Goal: Task Accomplishment & Management: Manage account settings

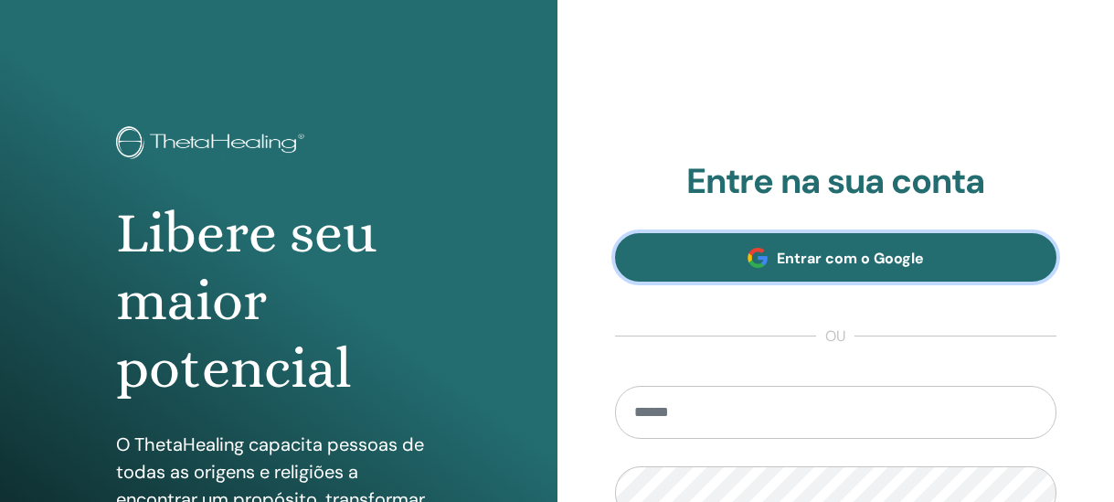
click at [801, 249] on font "Entrar com o Google" at bounding box center [850, 258] width 147 height 19
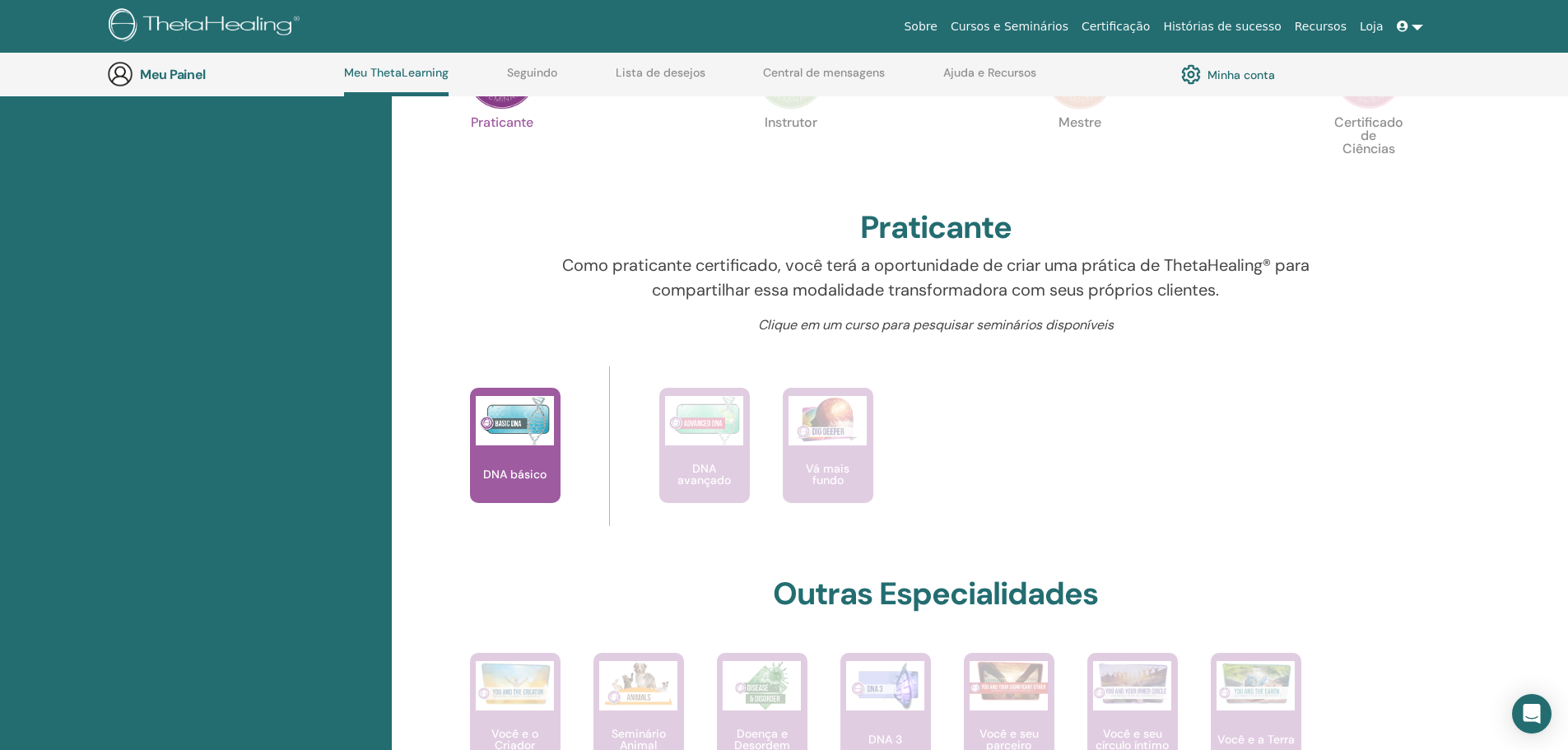
scroll to position [482, 0]
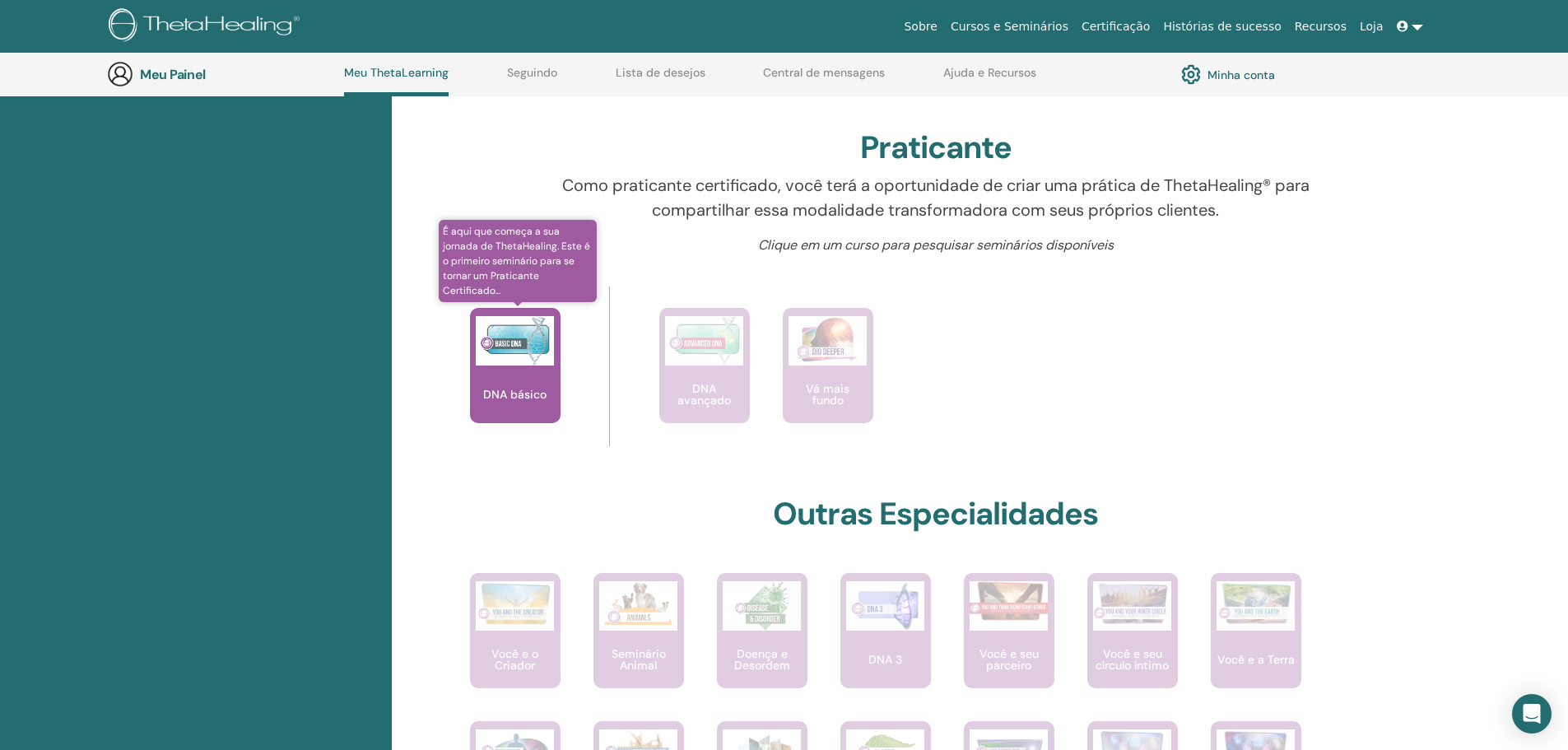
click at [520, 348] on img at bounding box center [514, 340] width 78 height 50
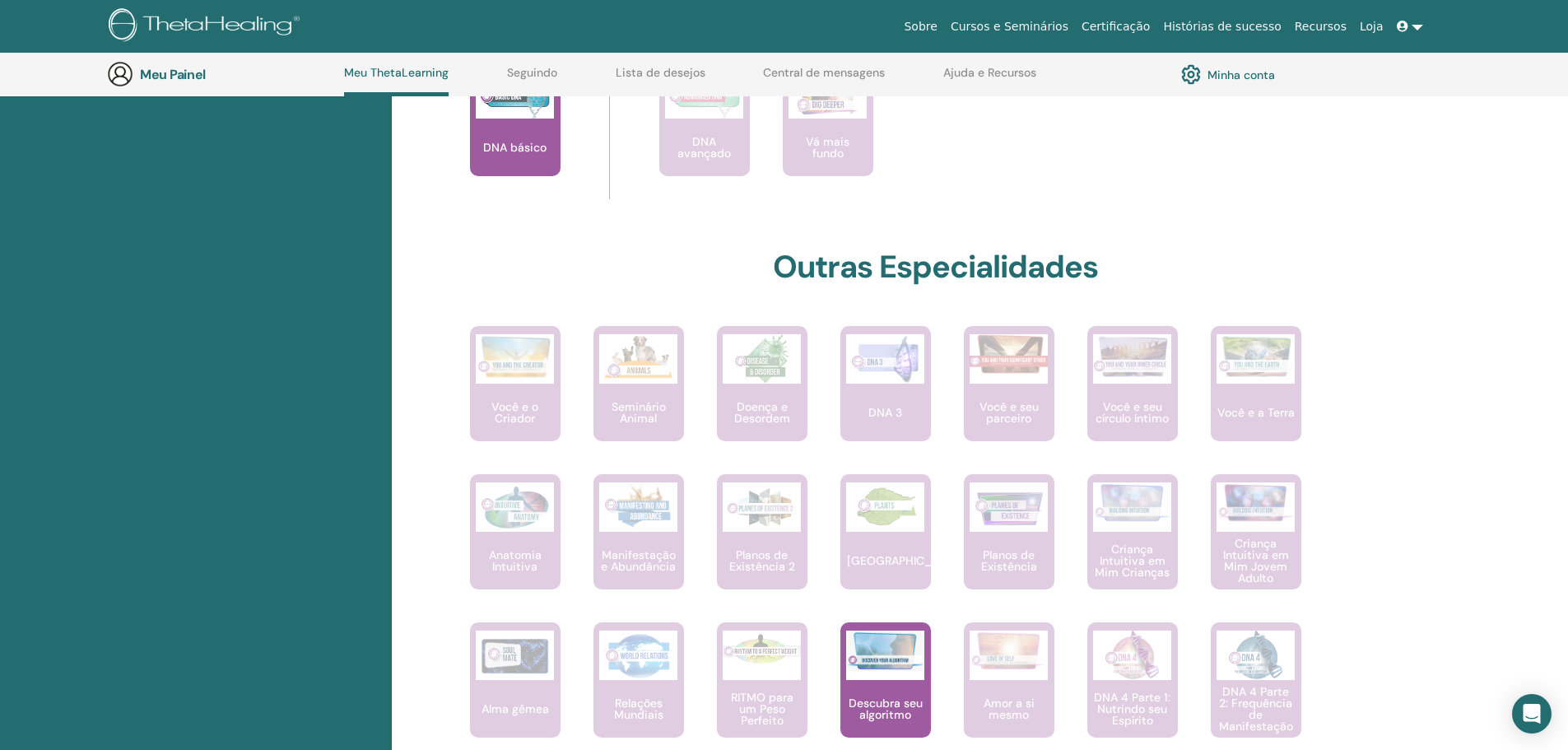
scroll to position [729, 0]
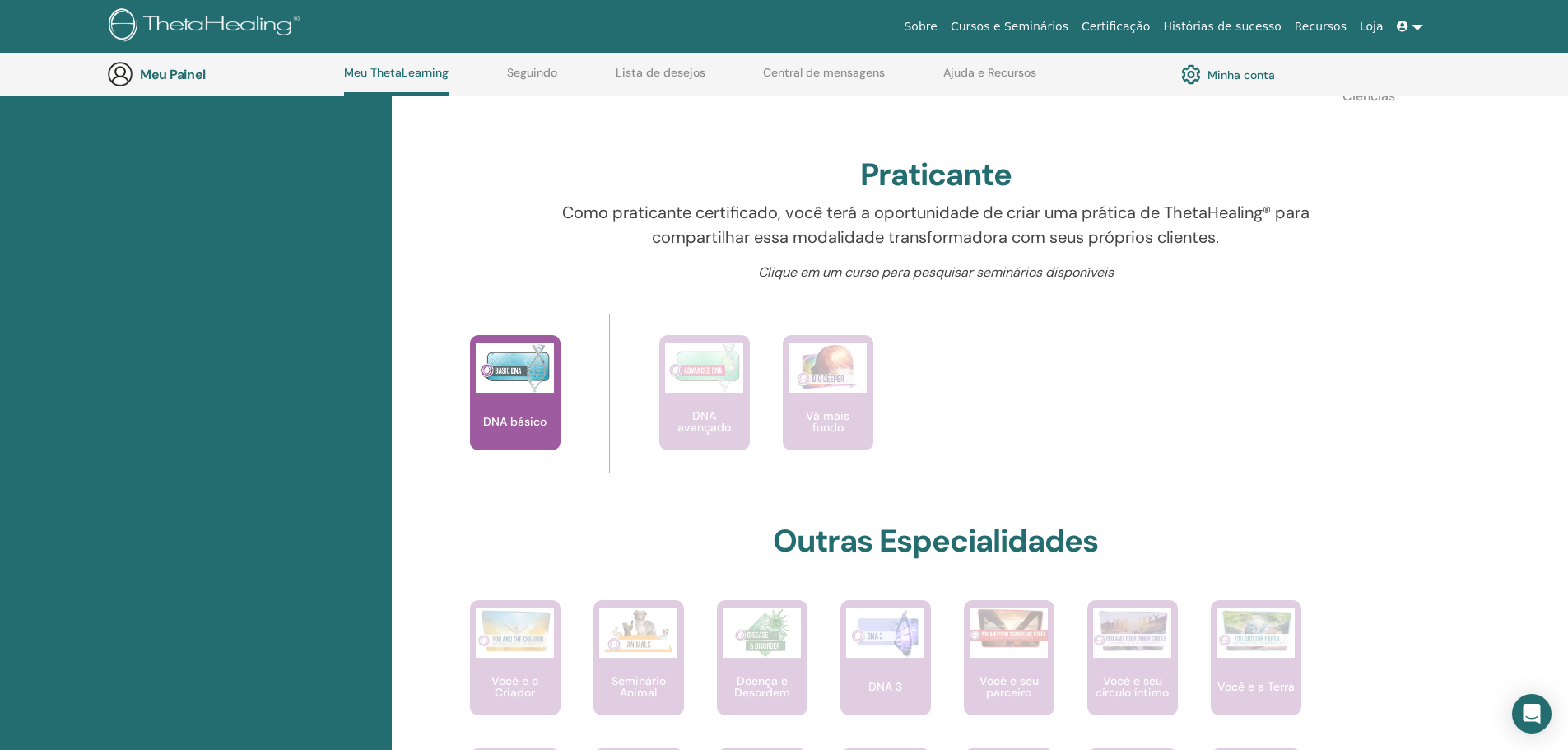
scroll to position [456, 0]
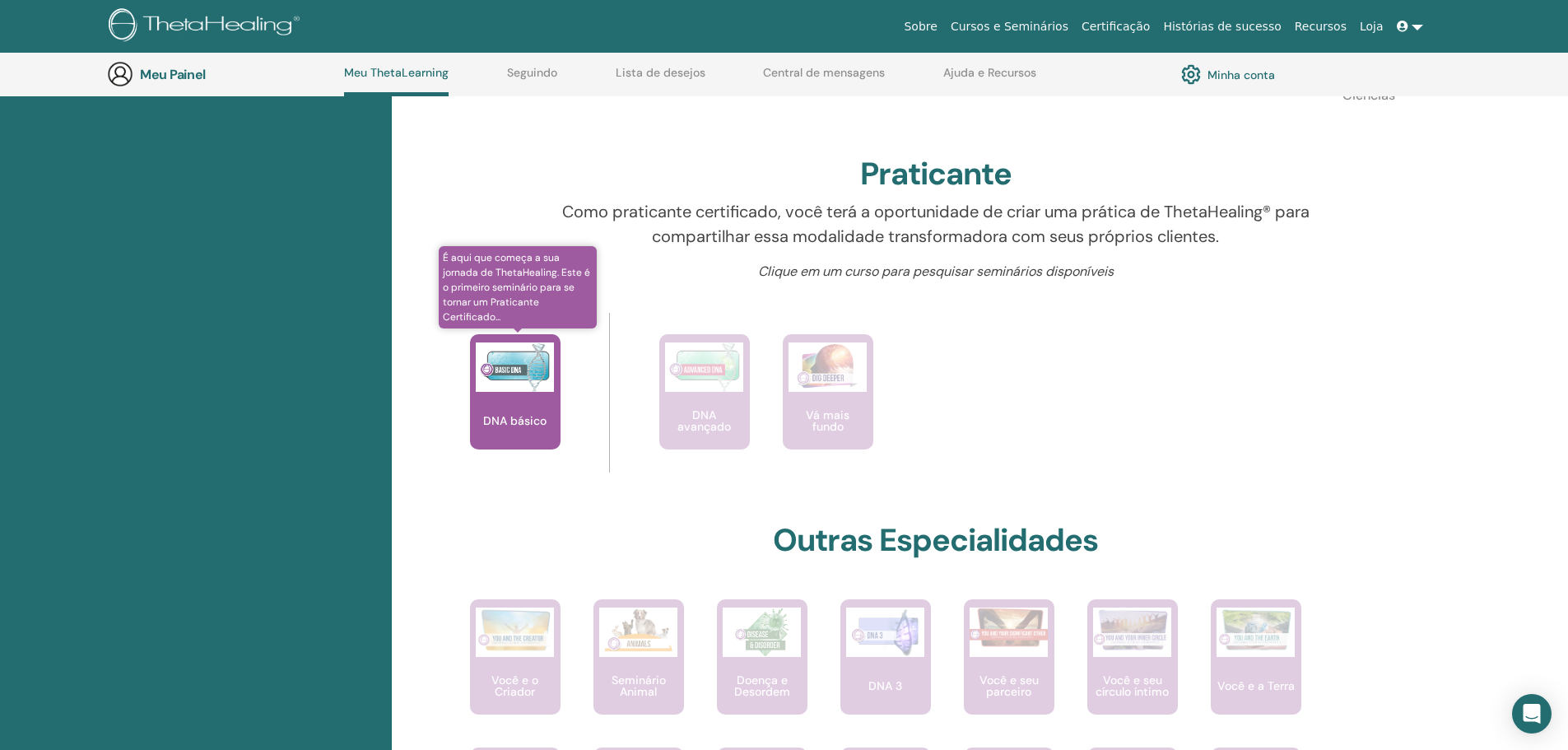
click at [497, 359] on img at bounding box center [514, 366] width 78 height 50
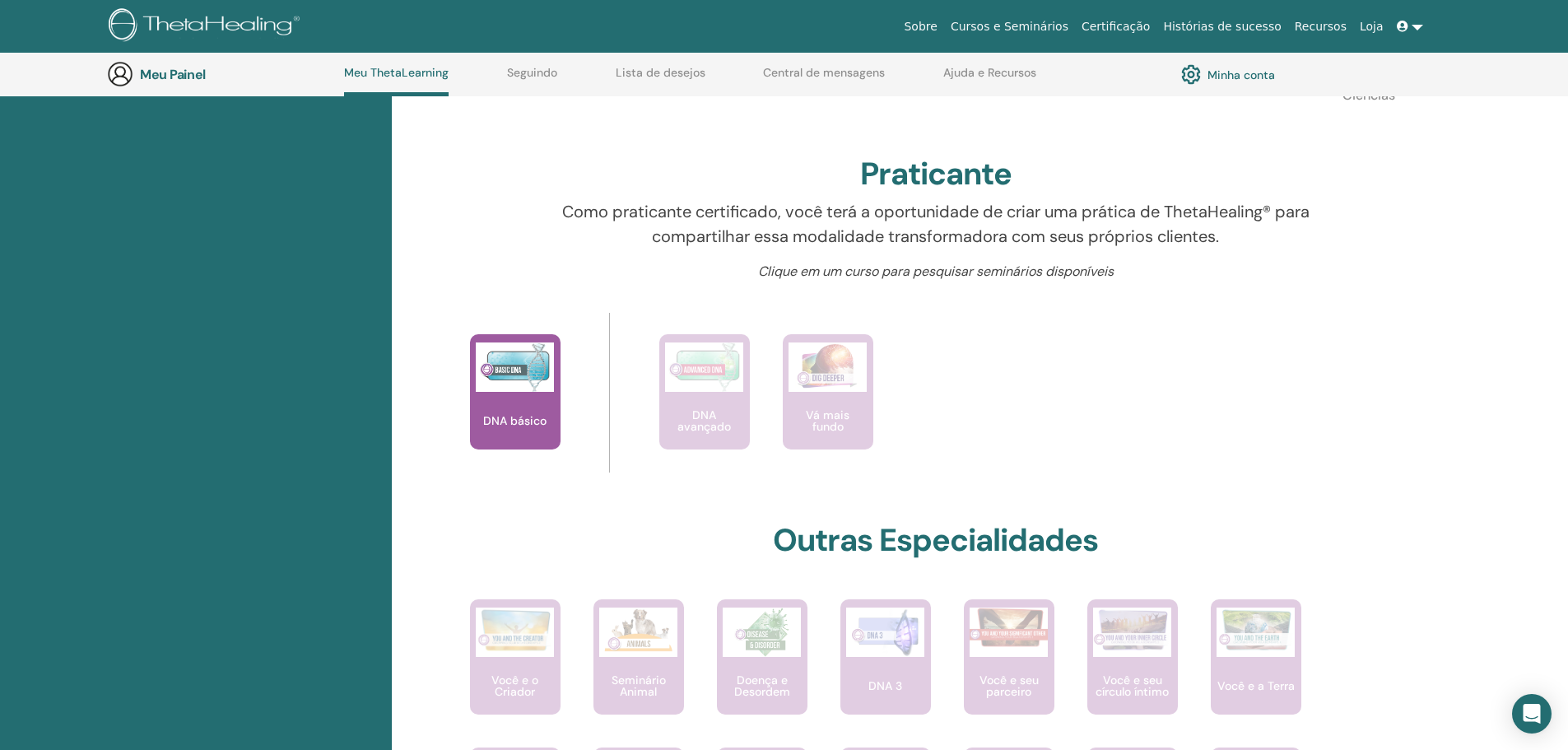
drag, startPoint x: 552, startPoint y: 279, endPoint x: 542, endPoint y: 319, distance: 41.2
click at [546, 307] on div "Olá, Leila Sua jornada começa aqui; bem-vindo à sede da ThetaLearning. Aprenda …" at bounding box center [935, 491] width 987 height 1442
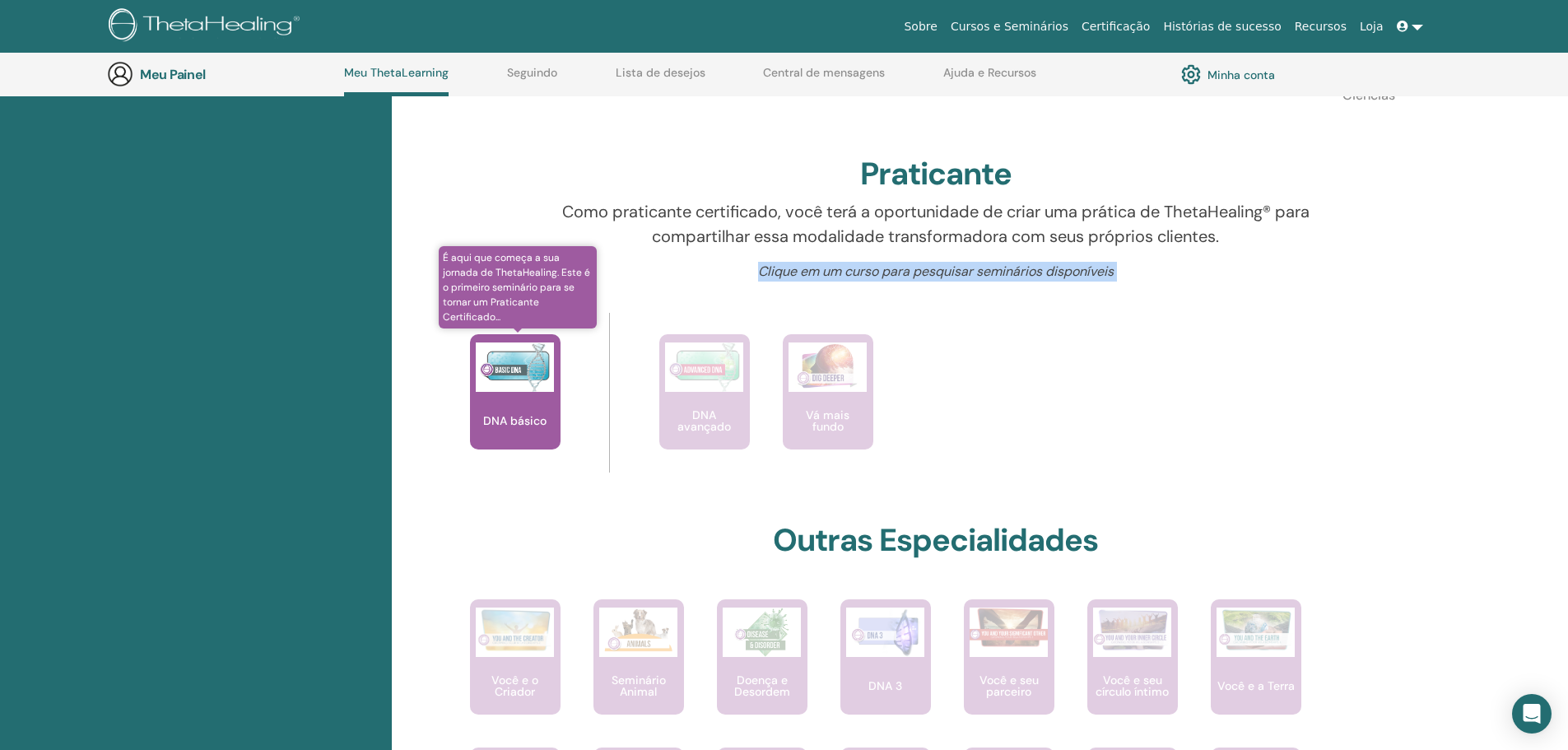
click at [523, 357] on img at bounding box center [514, 366] width 78 height 50
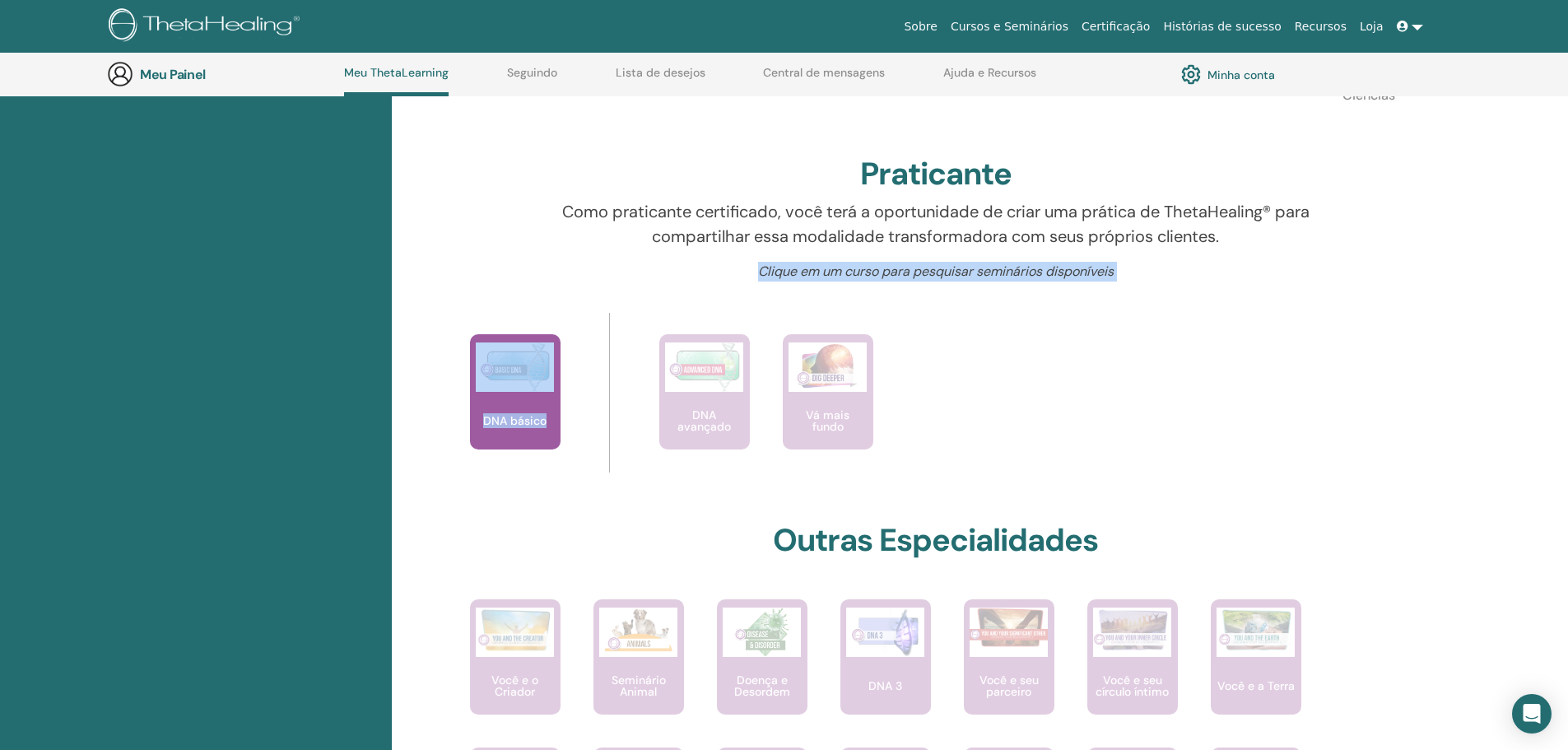
click at [1000, 263] on font "Clique em um curso para pesquisar seminários disponíveis" at bounding box center [935, 271] width 356 height 17
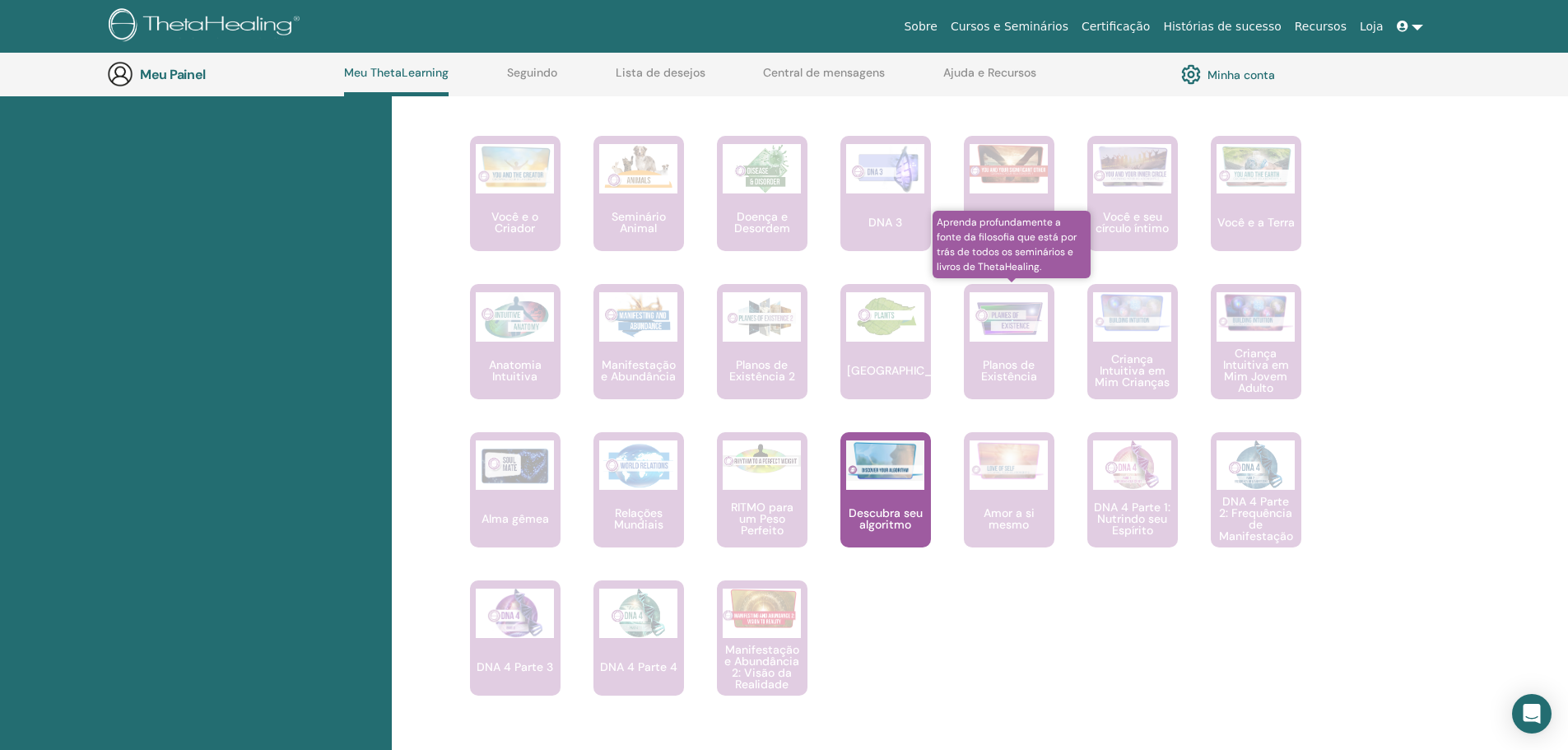
scroll to position [949, 0]
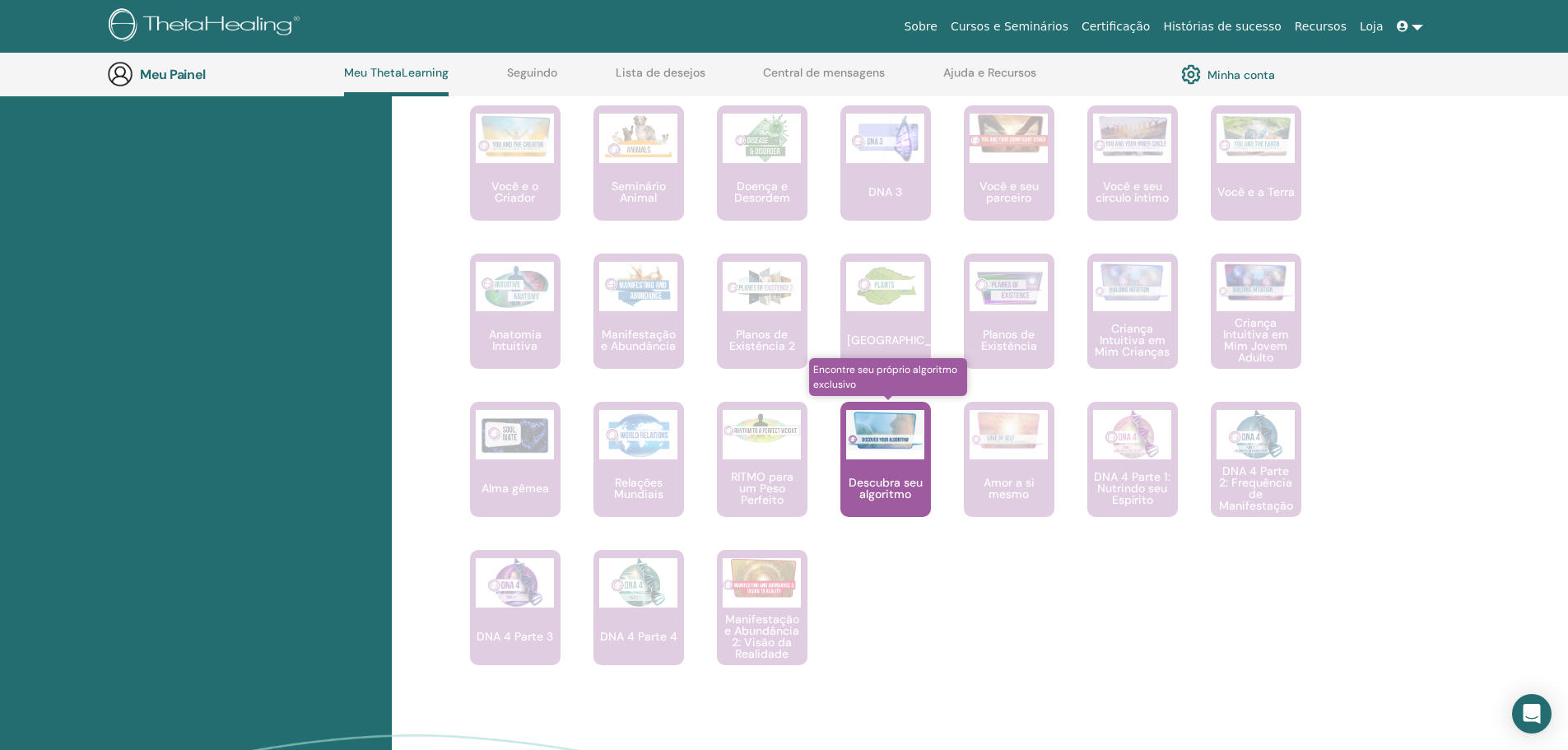
click at [897, 485] on font "Descubra seu algoritmo" at bounding box center [886, 487] width 74 height 26
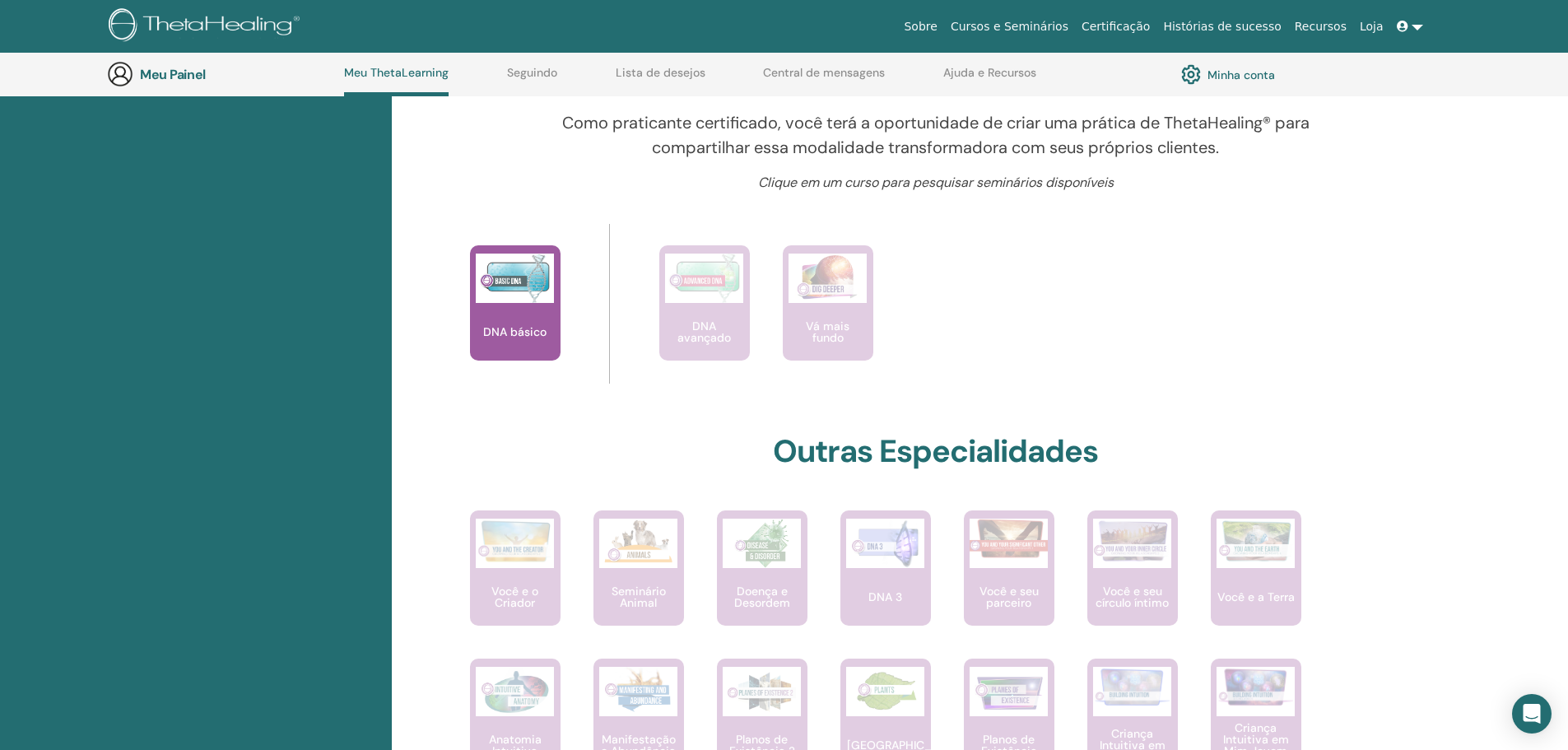
scroll to position [538, 0]
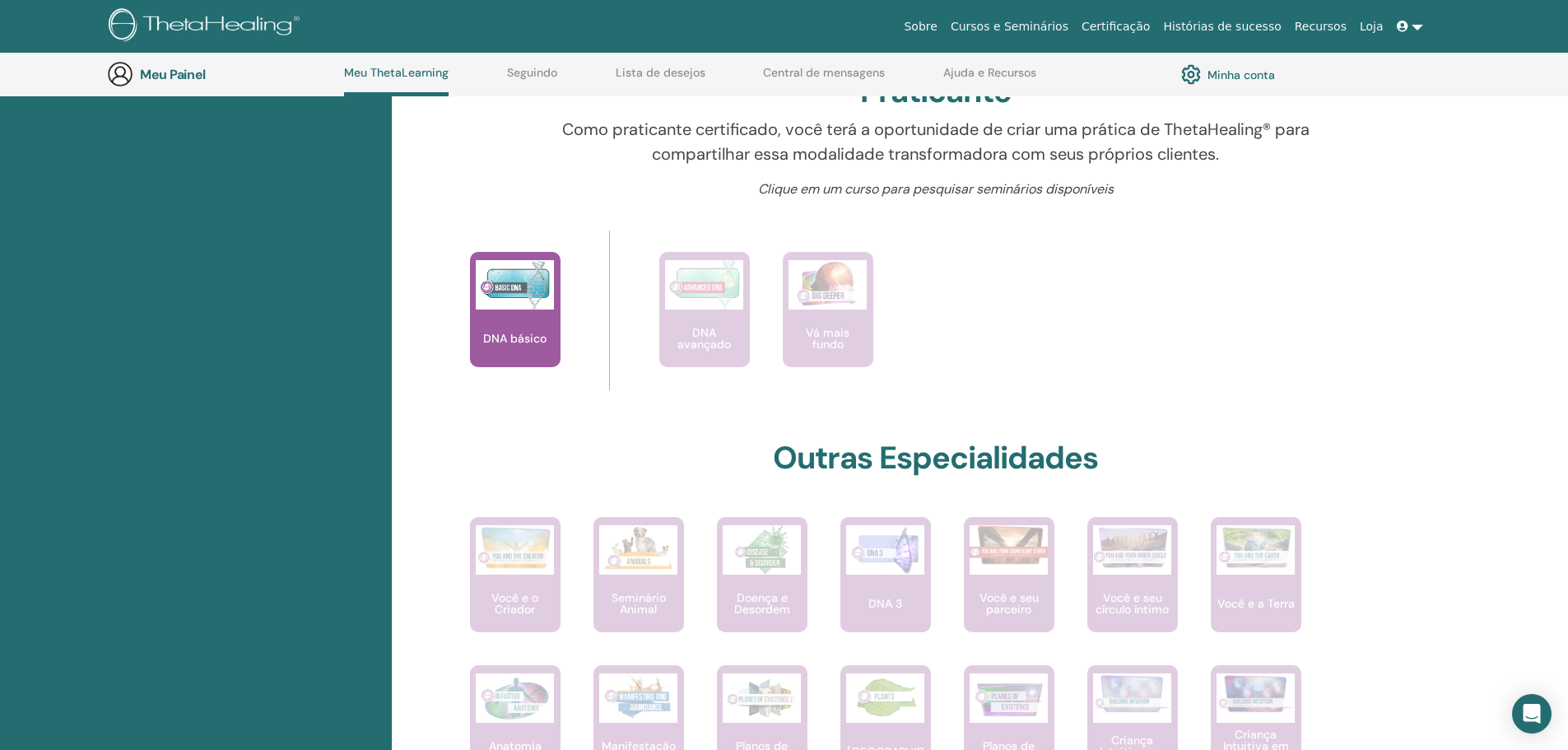
click at [1243, 70] on font "Minha conta" at bounding box center [1240, 75] width 68 height 14
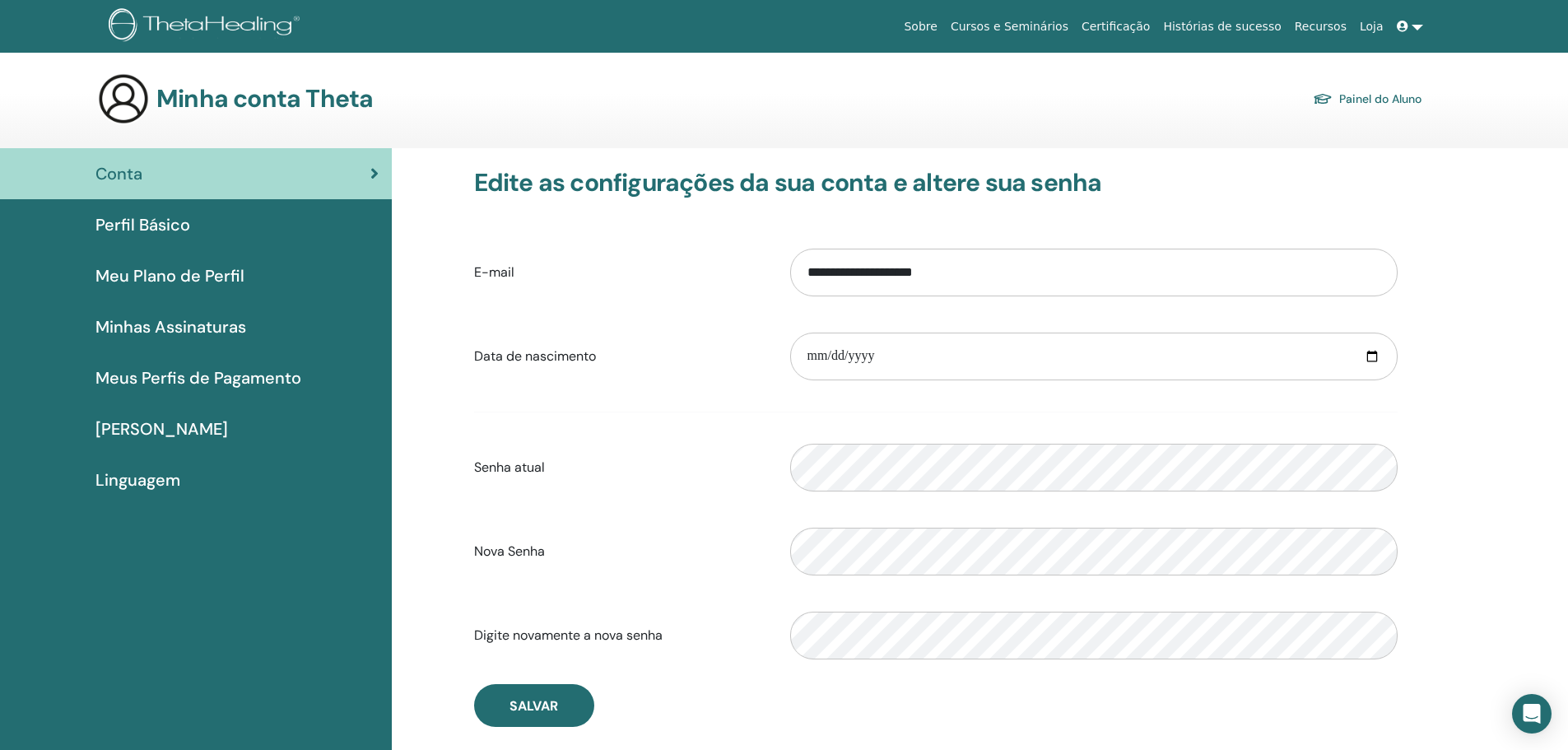
click at [156, 424] on font "[PERSON_NAME]" at bounding box center [161, 429] width 132 height 22
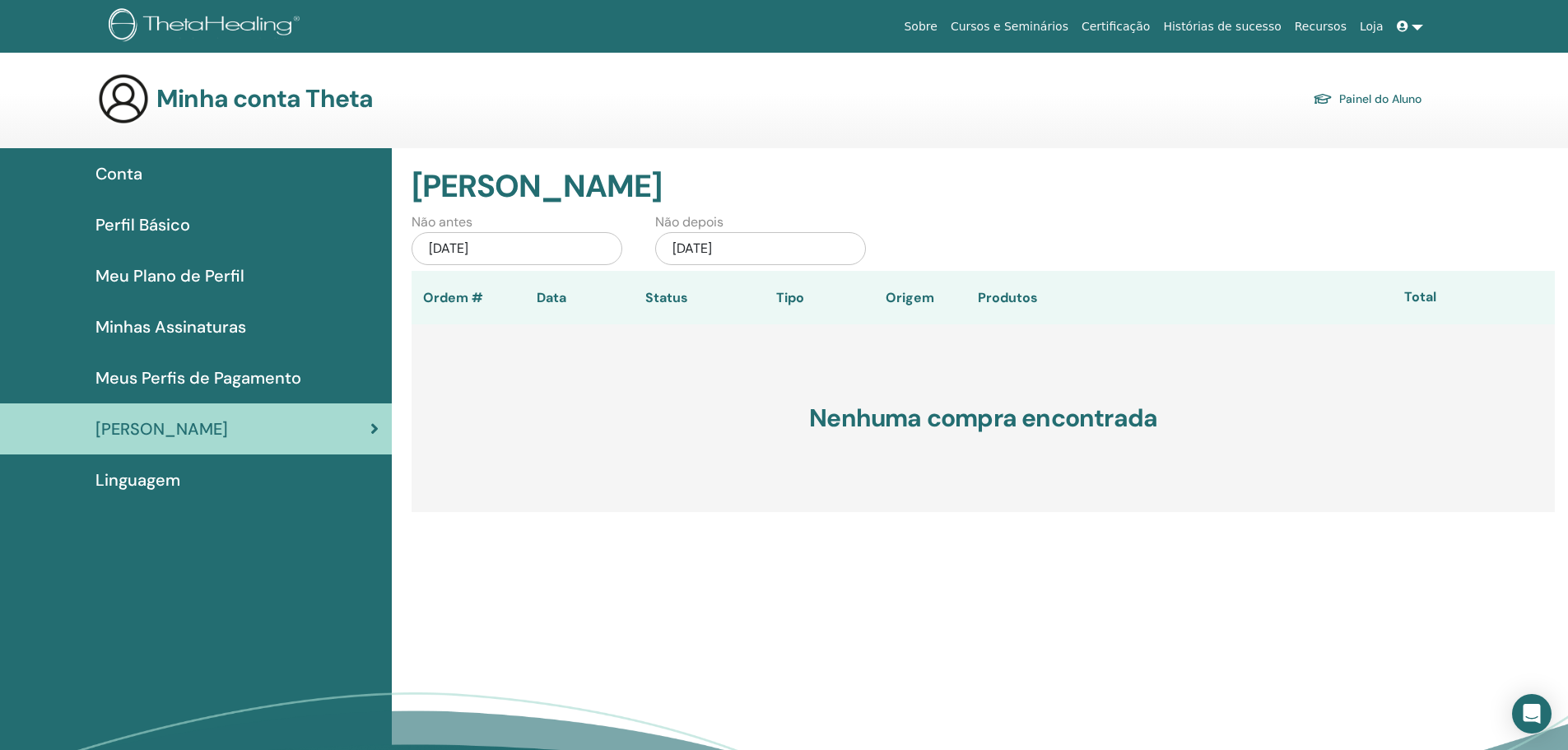
click at [176, 212] on span "Perfil Básico" at bounding box center [142, 224] width 95 height 24
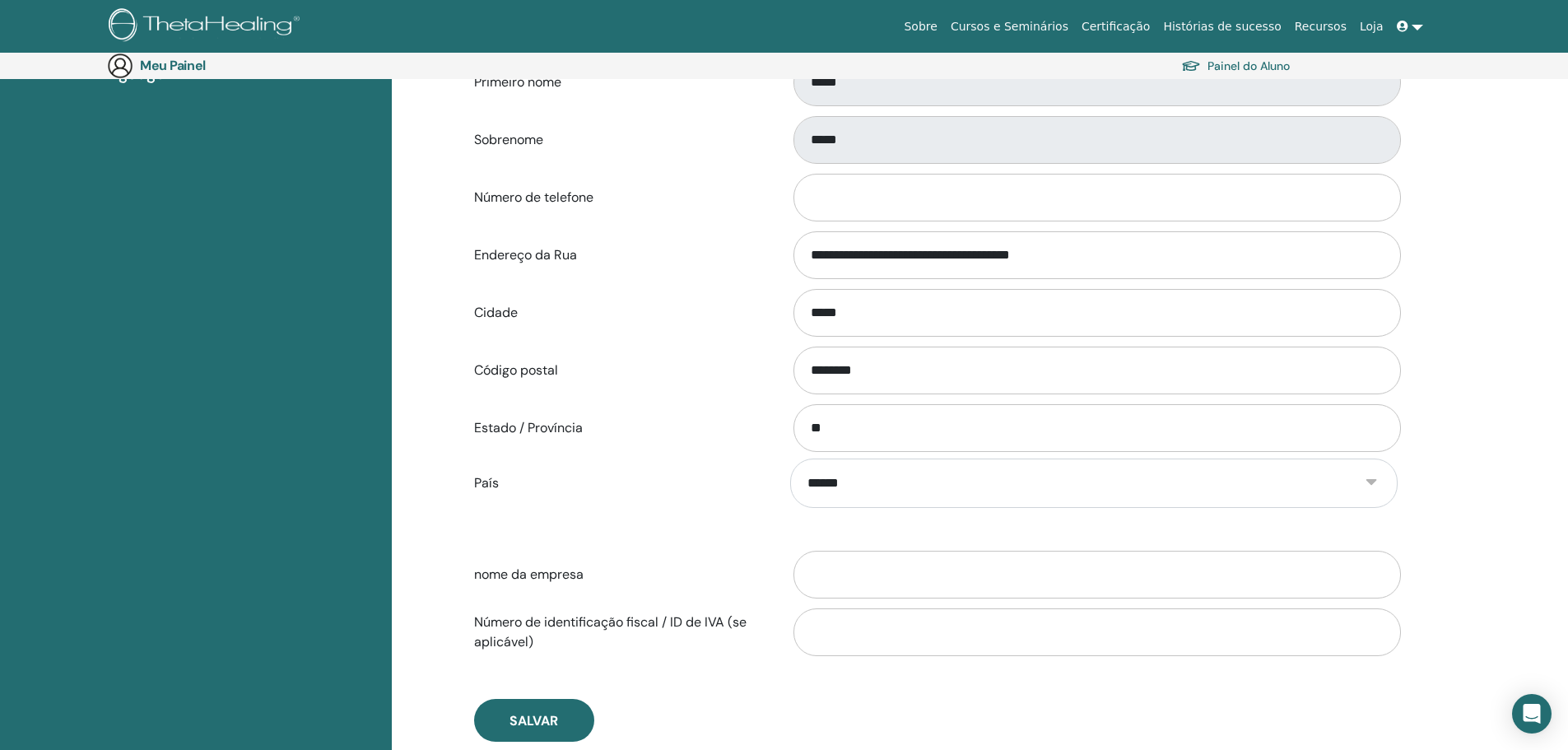
scroll to position [438, 0]
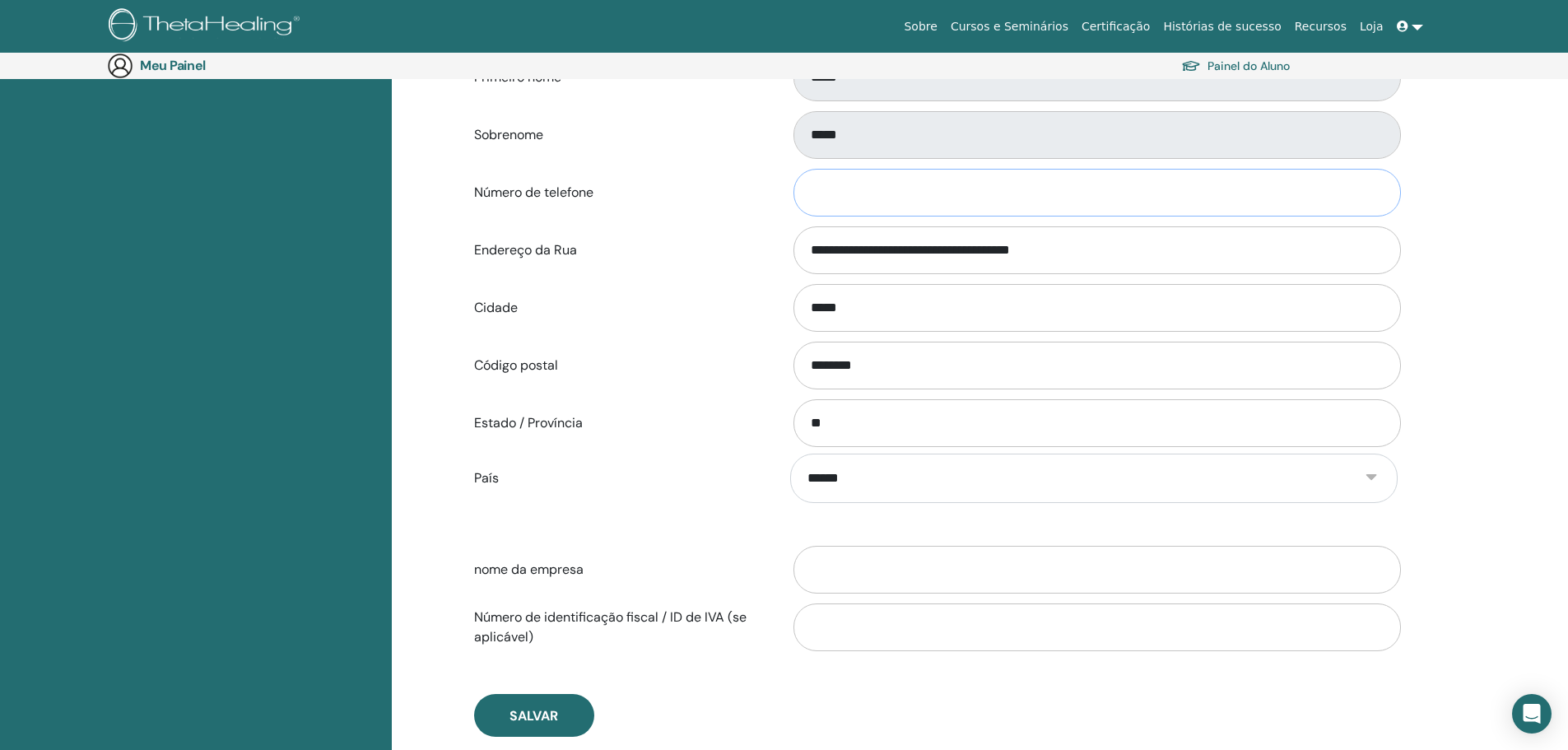
click at [842, 194] on input "Número de telefone" at bounding box center [1096, 192] width 608 height 48
type input "**********"
drag, startPoint x: 499, startPoint y: 708, endPoint x: 511, endPoint y: 699, distance: 15.0
click at [500, 705] on button "Salvar" at bounding box center [534, 716] width 120 height 43
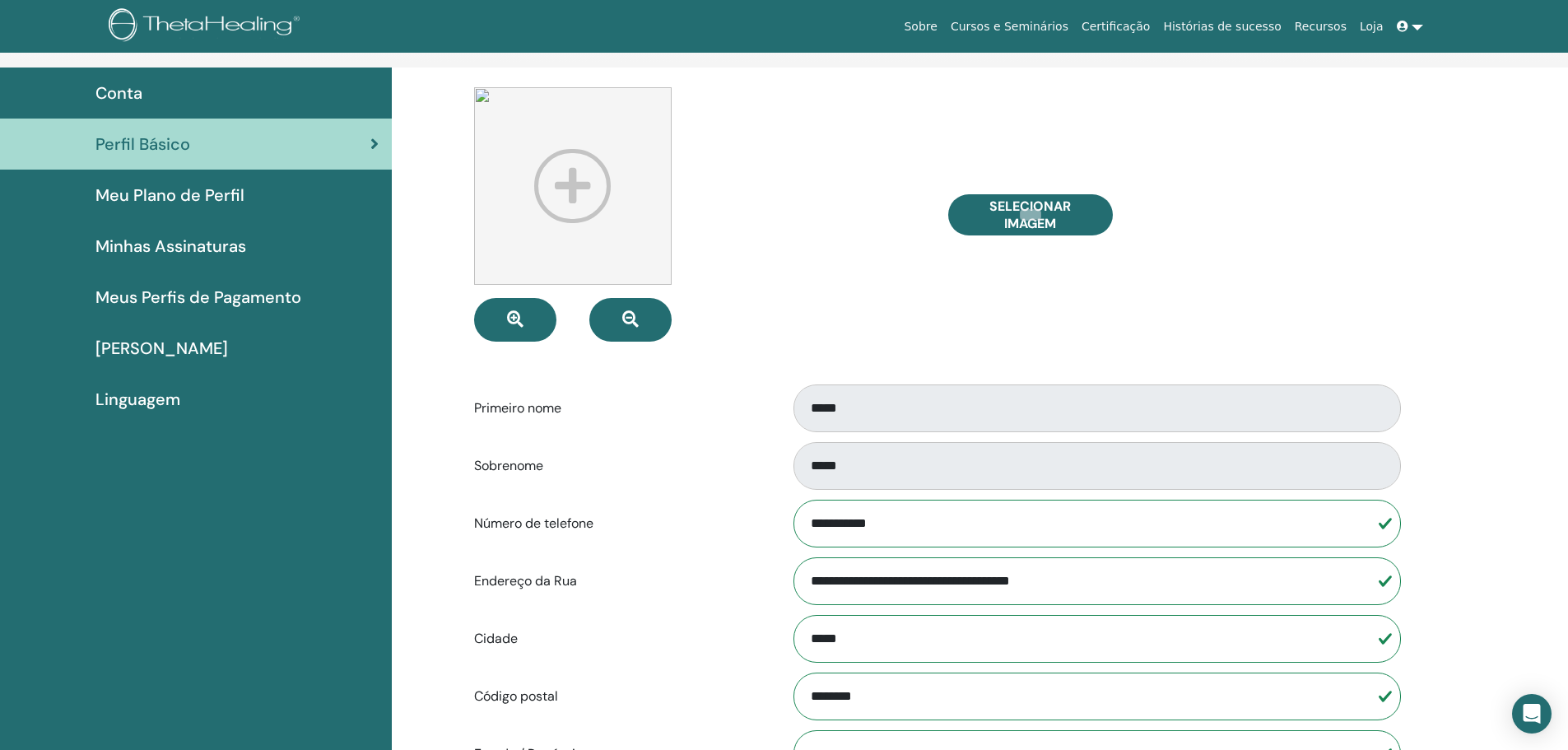
scroll to position [0, 0]
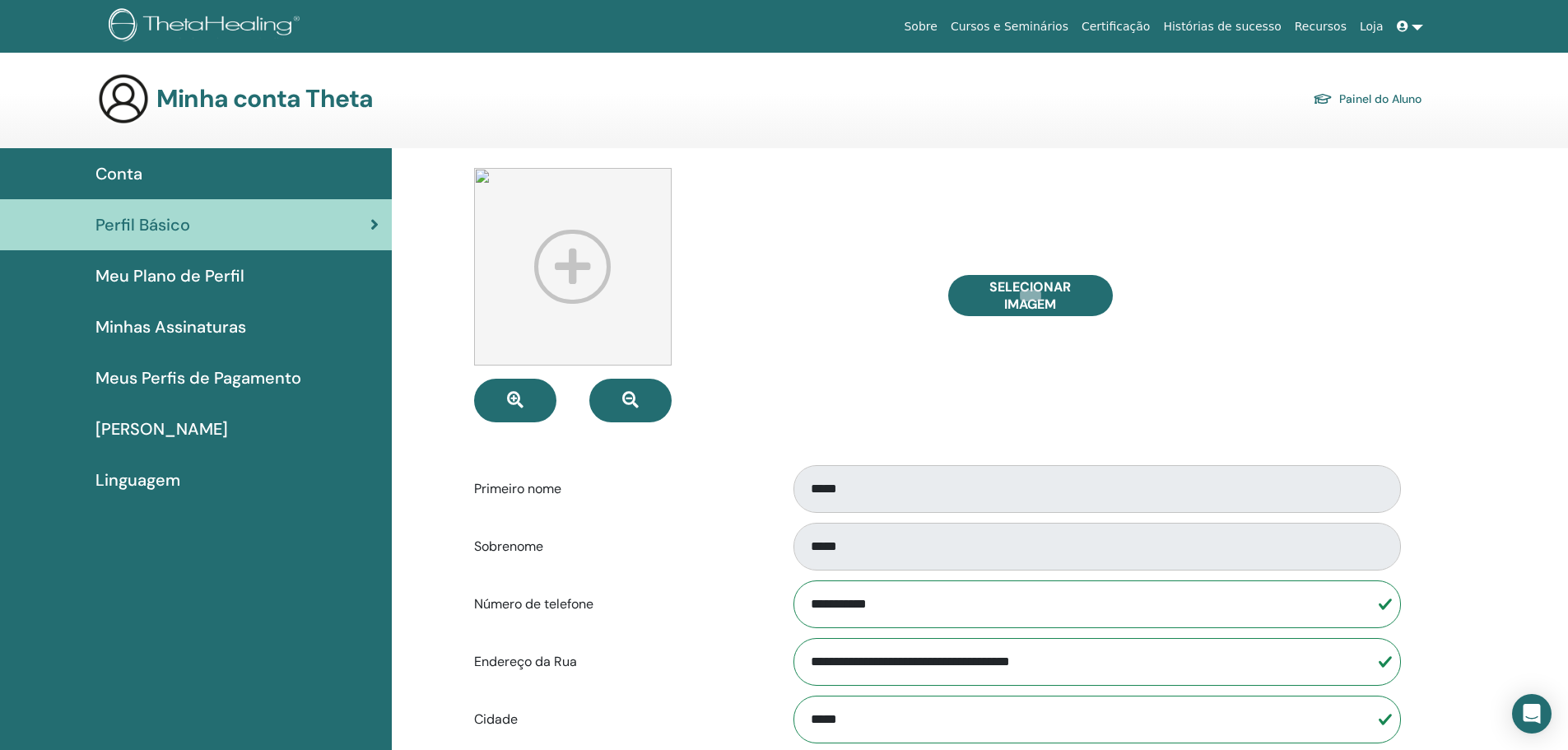
click at [1417, 27] on link at bounding box center [1410, 27] width 40 height 31
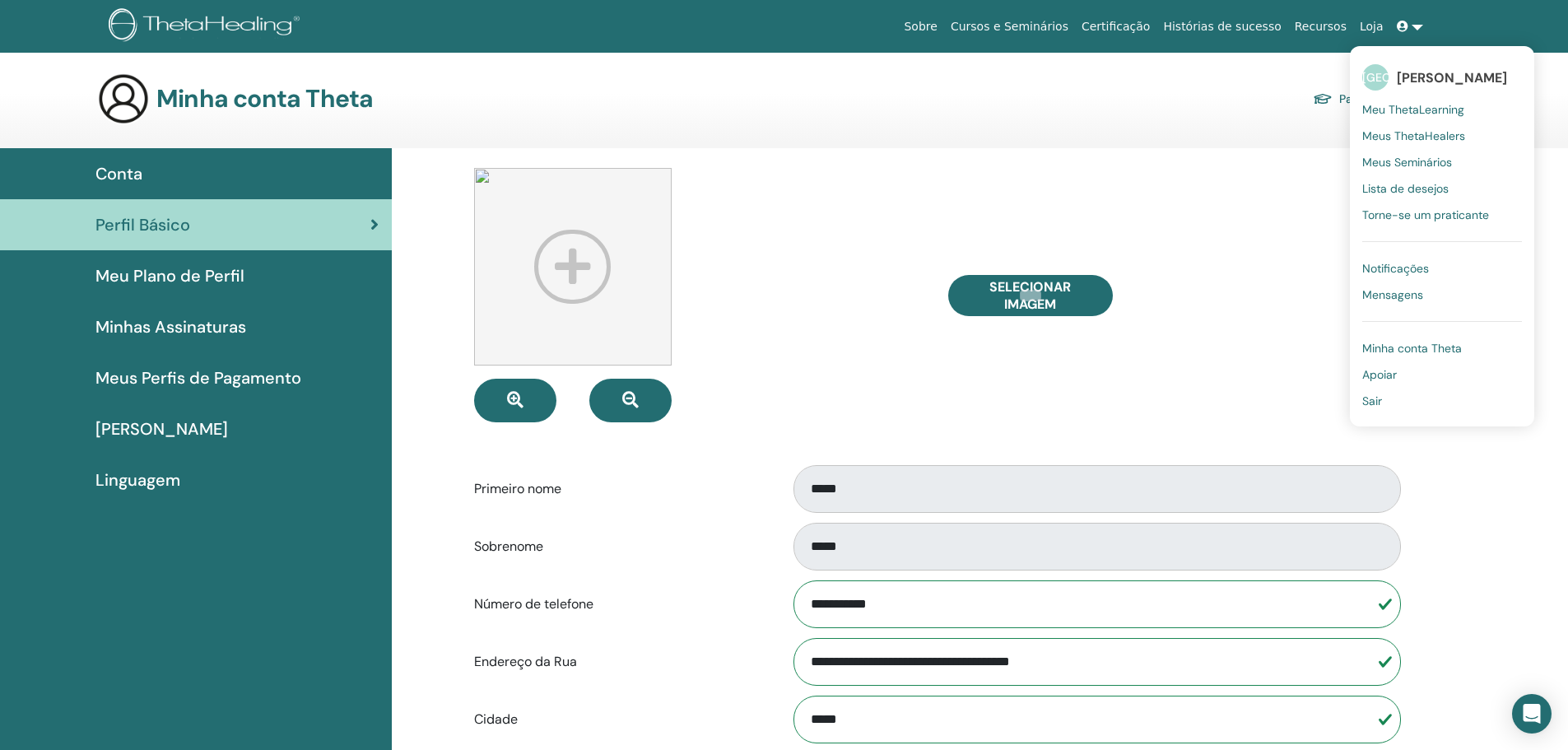
click at [1443, 139] on font "Meus ThetaHealers" at bounding box center [1413, 136] width 103 height 14
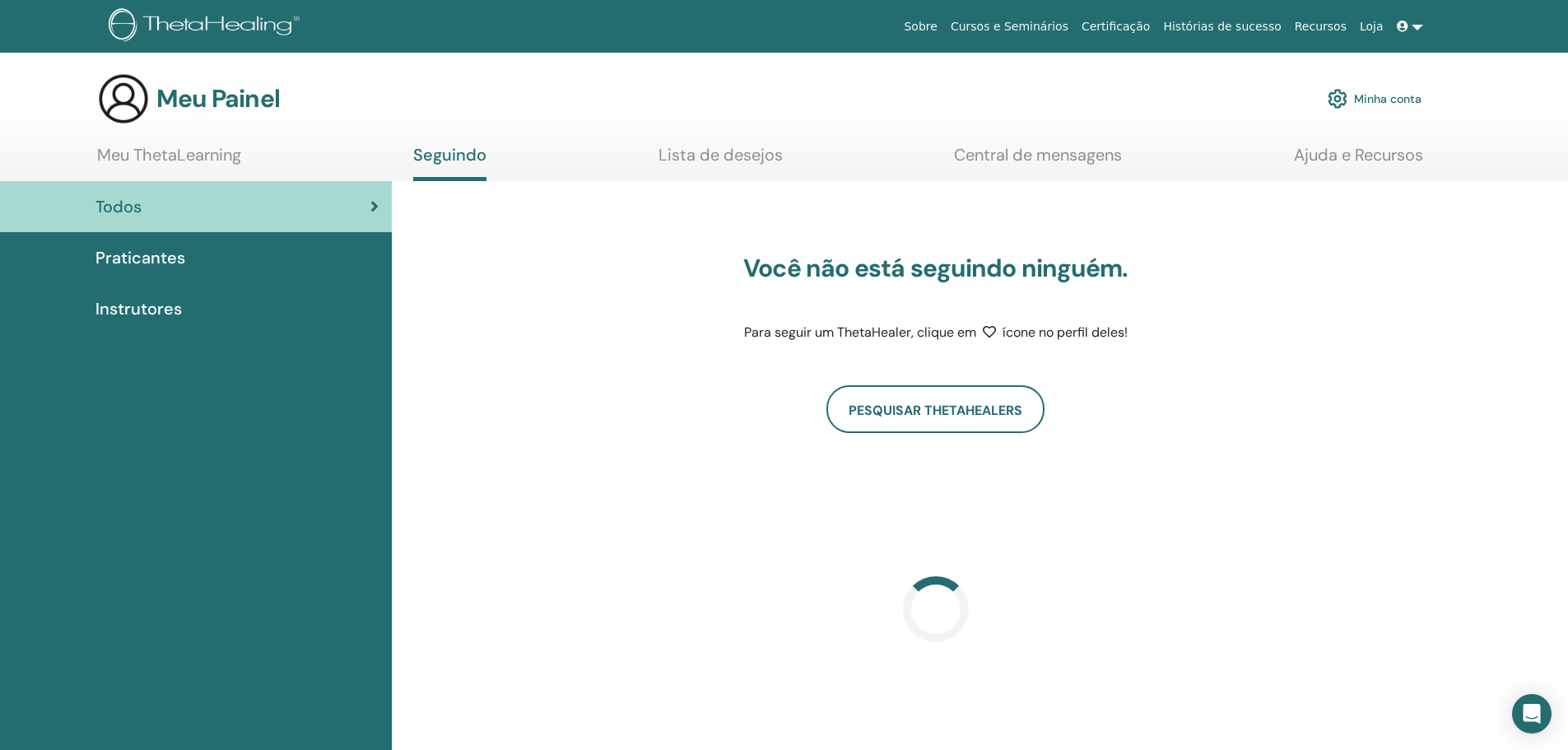
click at [1401, 89] on link "Minha conta" at bounding box center [1374, 99] width 94 height 36
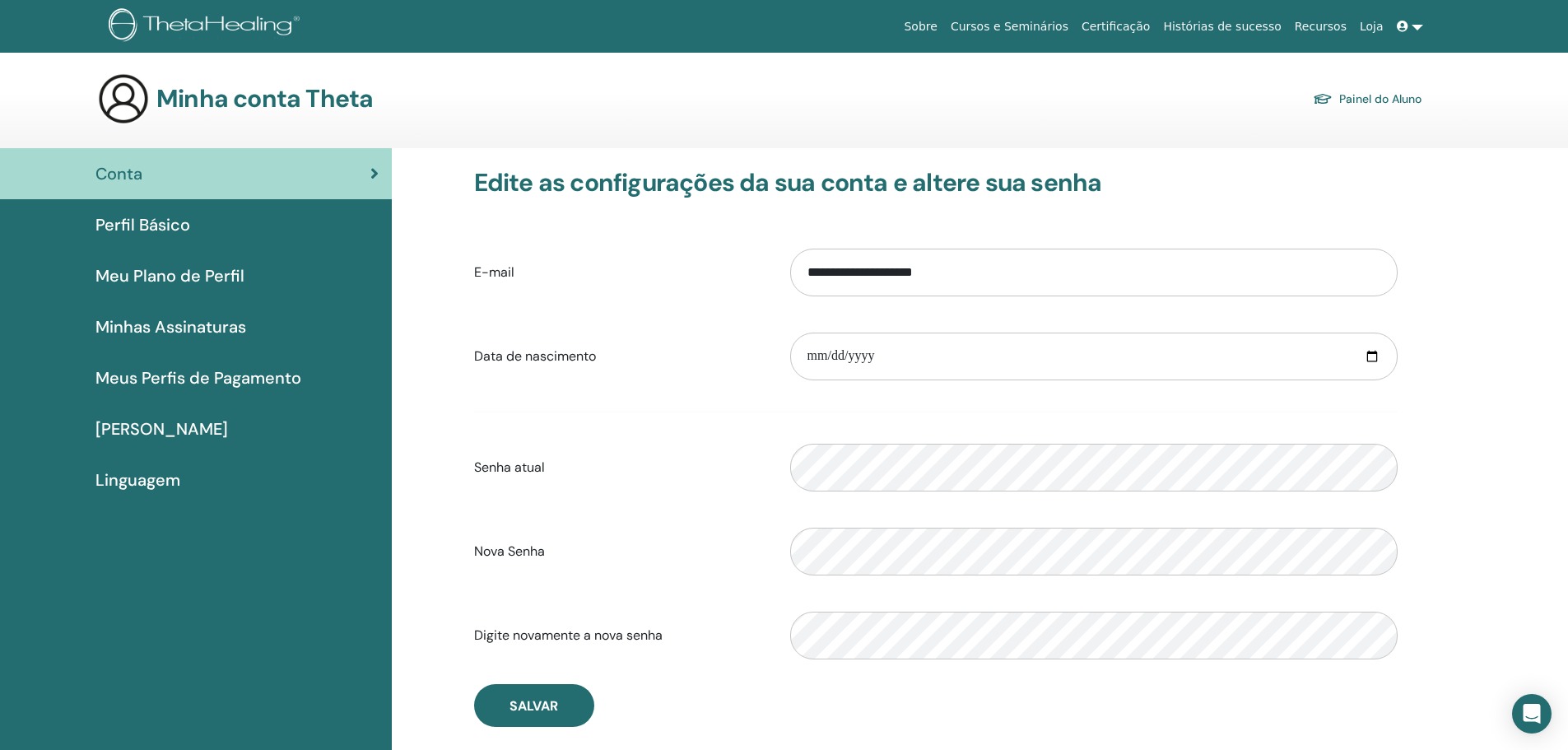
click at [1410, 24] on span at bounding box center [1403, 26] width 14 height 14
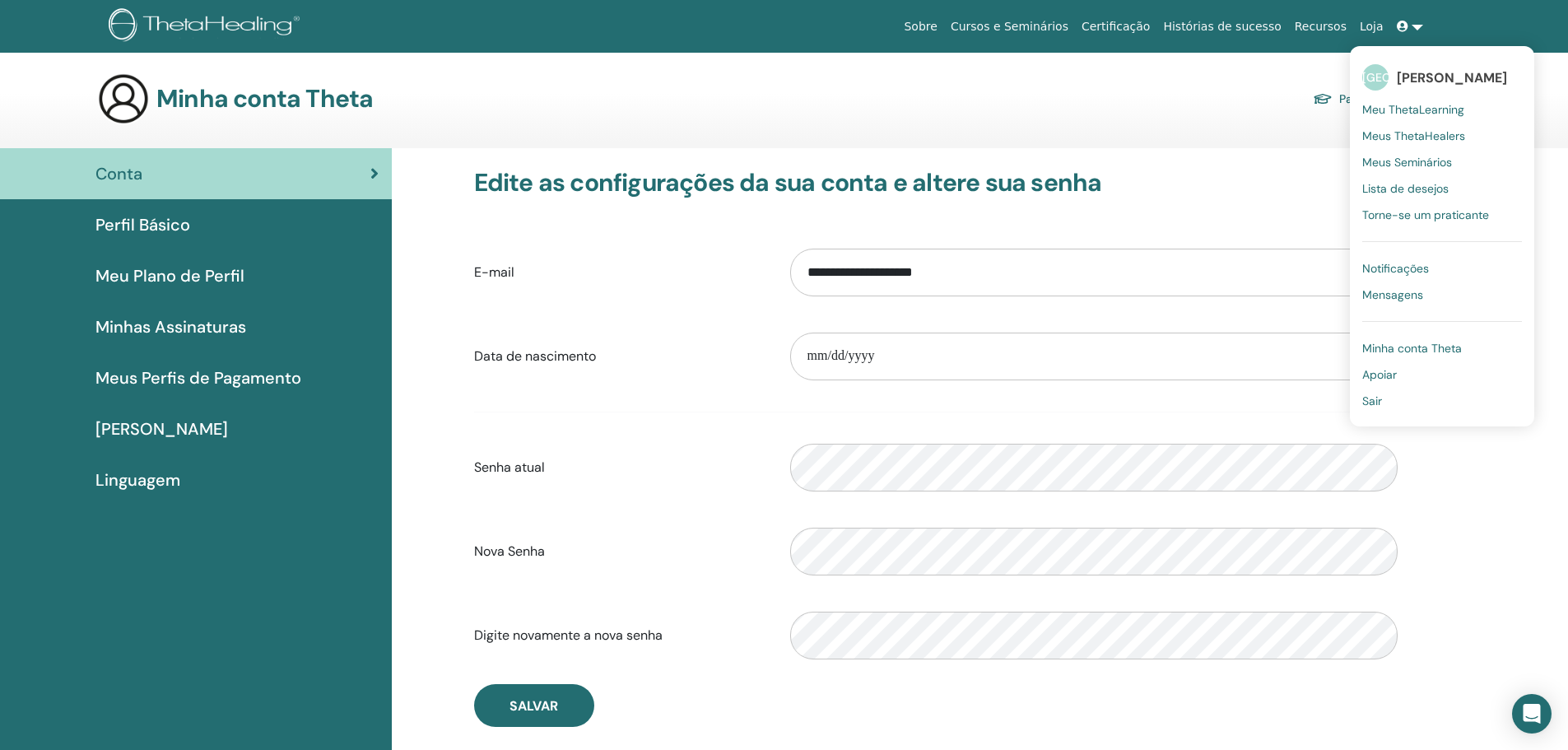
click at [1419, 164] on font "Meus Seminários" at bounding box center [1407, 162] width 90 height 14
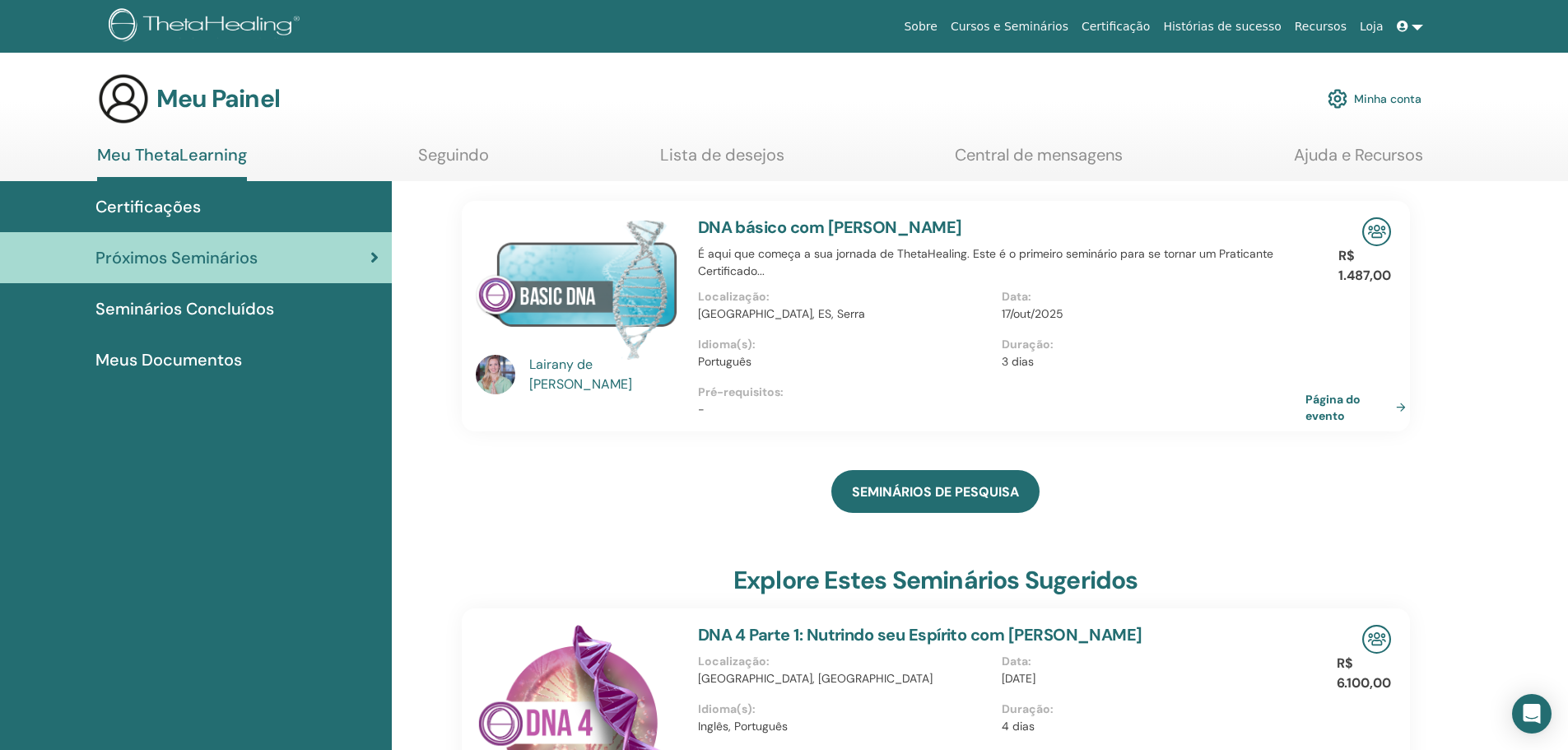
click at [587, 282] on img at bounding box center [576, 288] width 203 height 142
click at [1330, 398] on font "Página do evento" at bounding box center [1335, 408] width 55 height 31
